Goal: Transaction & Acquisition: Purchase product/service

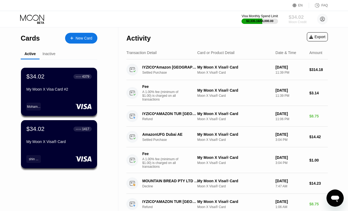
click at [300, 18] on div "$34.02" at bounding box center [297, 17] width 18 height 6
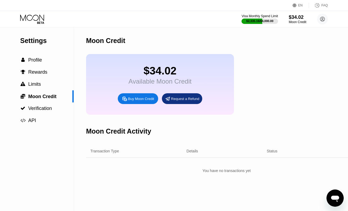
click at [129, 103] on div "Buy Moon Credit" at bounding box center [138, 98] width 40 height 11
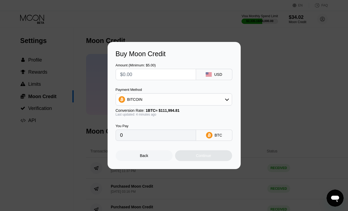
click at [139, 79] on input "text" at bounding box center [155, 74] width 71 height 11
type input "$3"
type input "0.00002676"
type input "$300"
type input "0.00267525"
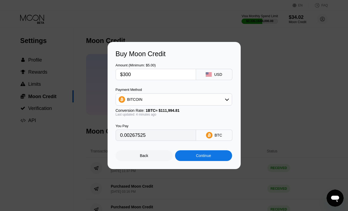
type input "$300"
click at [215, 156] on div "Continue" at bounding box center [203, 155] width 57 height 11
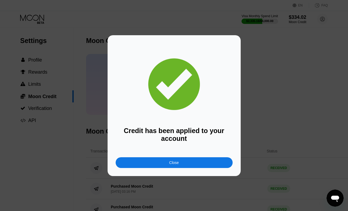
click at [184, 162] on div "Close" at bounding box center [174, 162] width 117 height 11
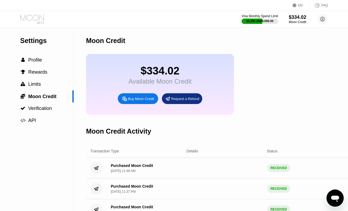
click at [37, 19] on icon at bounding box center [32, 19] width 25 height 9
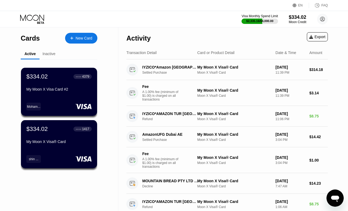
click at [31, 17] on icon at bounding box center [32, 19] width 25 height 9
